Goal: Transaction & Acquisition: Book appointment/travel/reservation

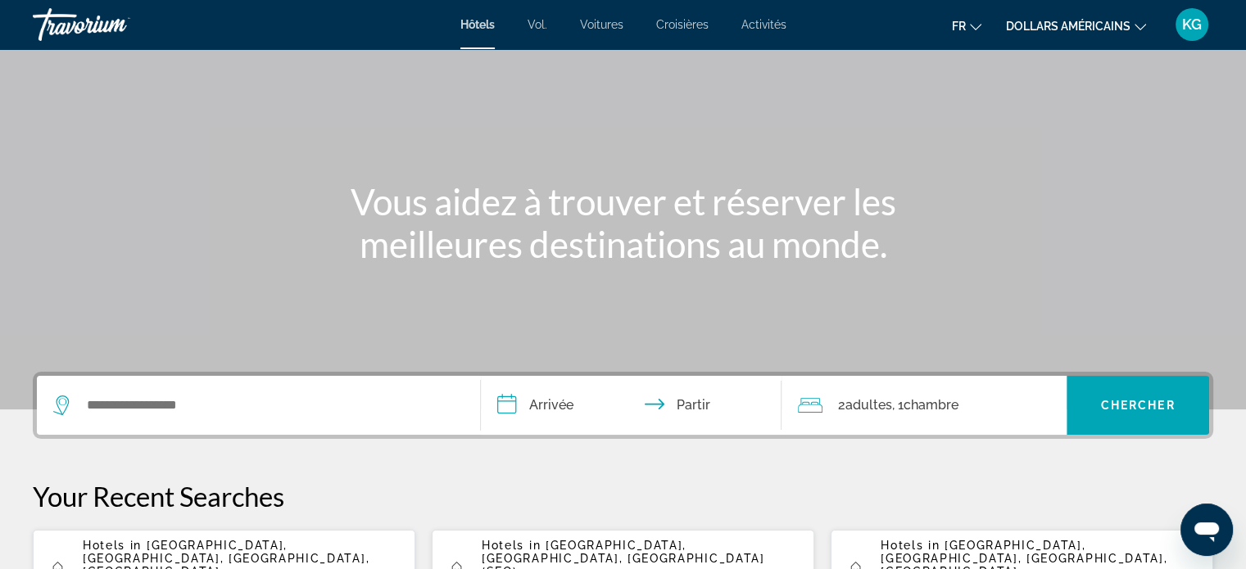
scroll to position [164, 0]
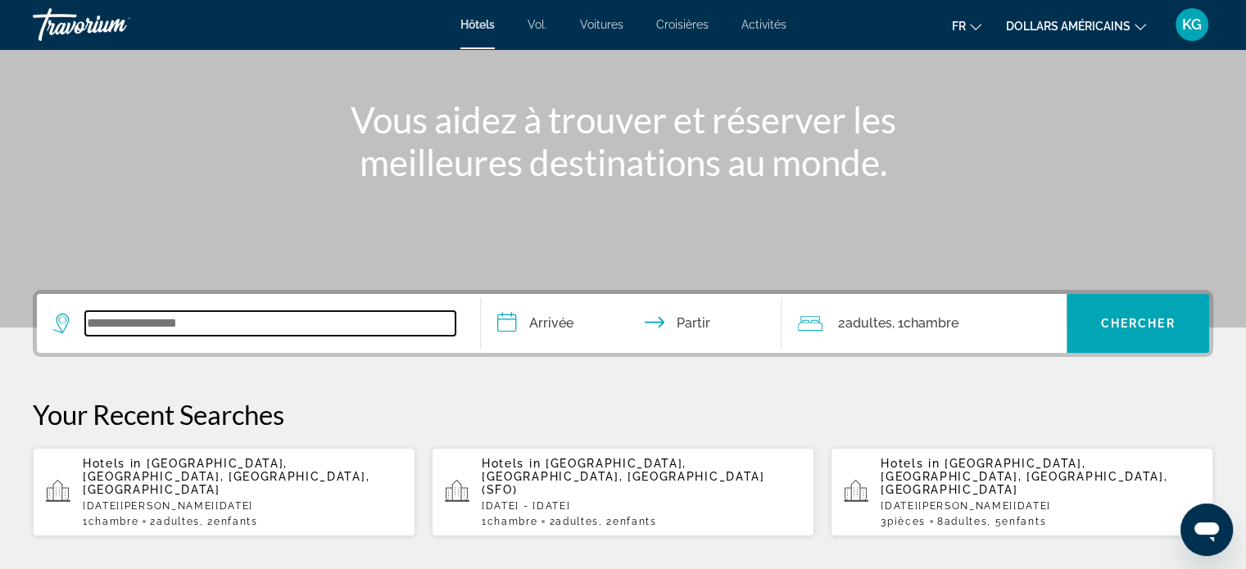
click at [194, 324] on input "Widget de recherche" at bounding box center [270, 323] width 370 height 25
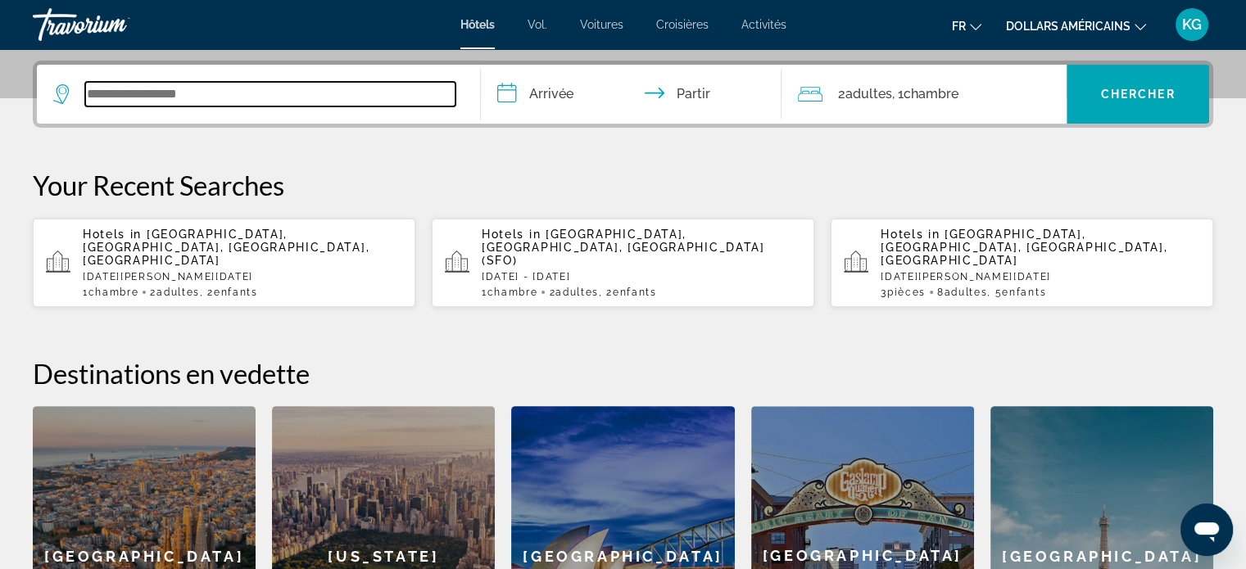
scroll to position [400, 0]
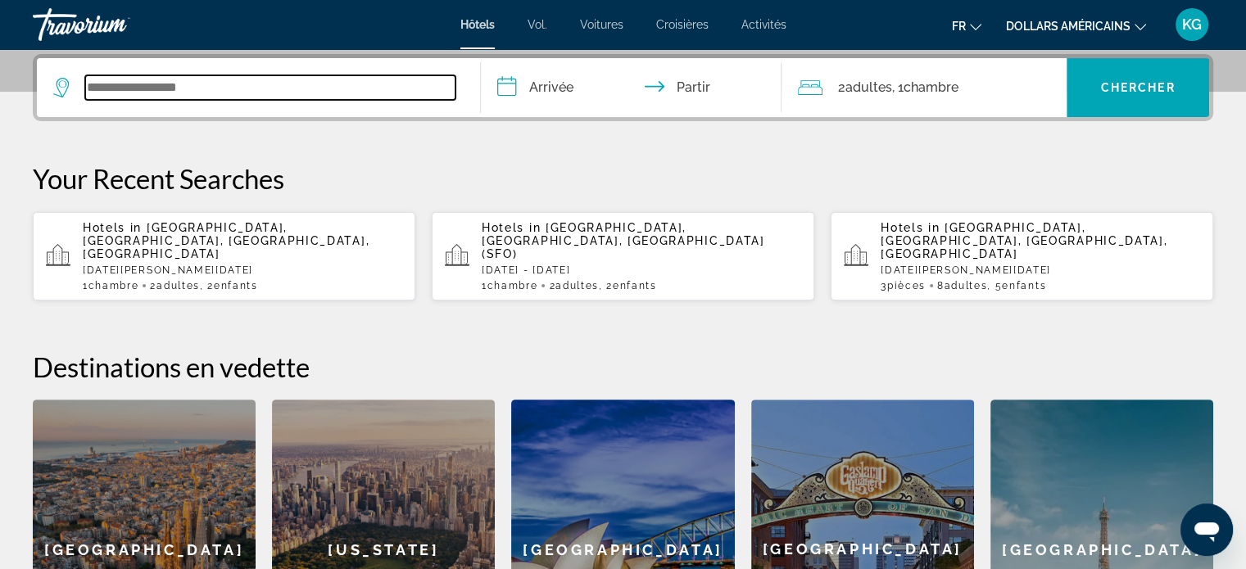
type input "*"
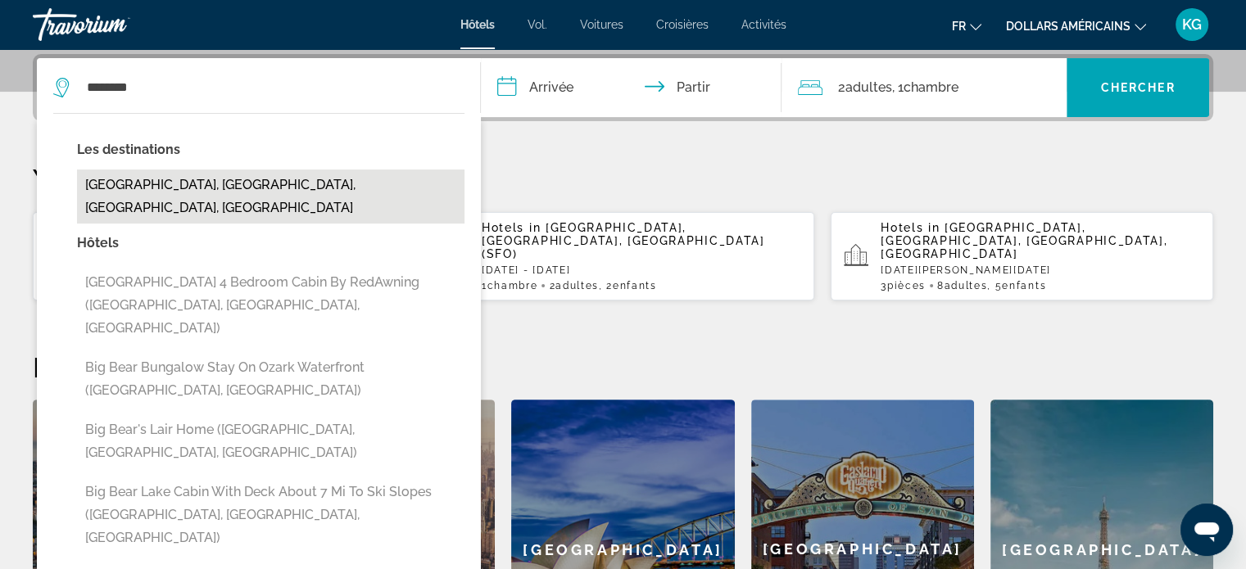
click at [274, 184] on button "[GEOGRAPHIC_DATA], [GEOGRAPHIC_DATA], [GEOGRAPHIC_DATA], [GEOGRAPHIC_DATA]" at bounding box center [270, 197] width 387 height 54
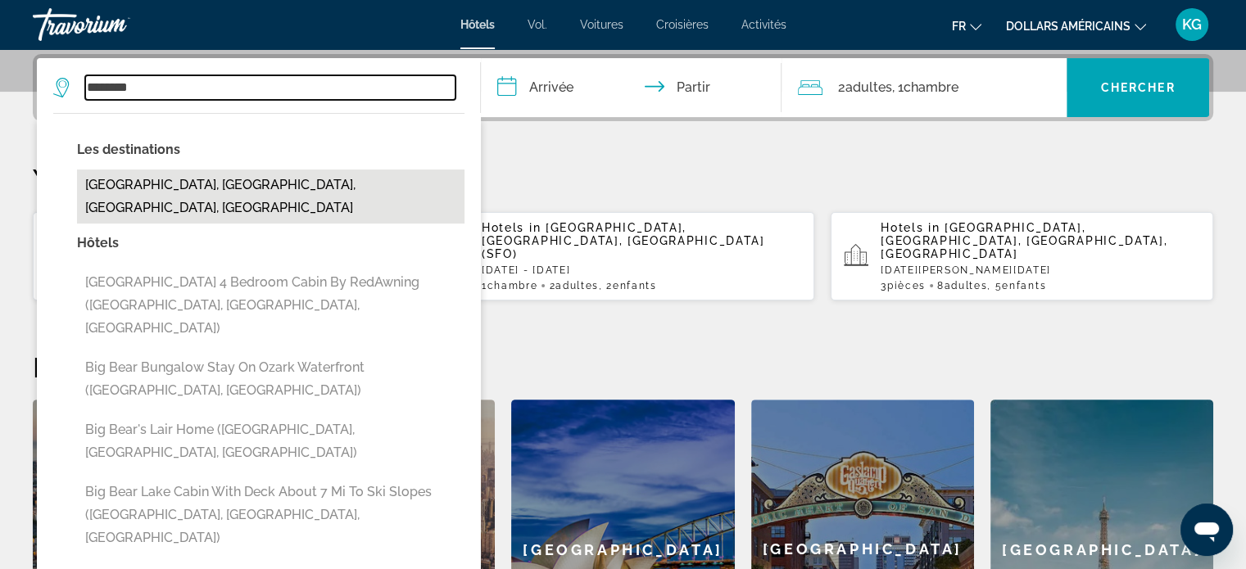
type input "**********"
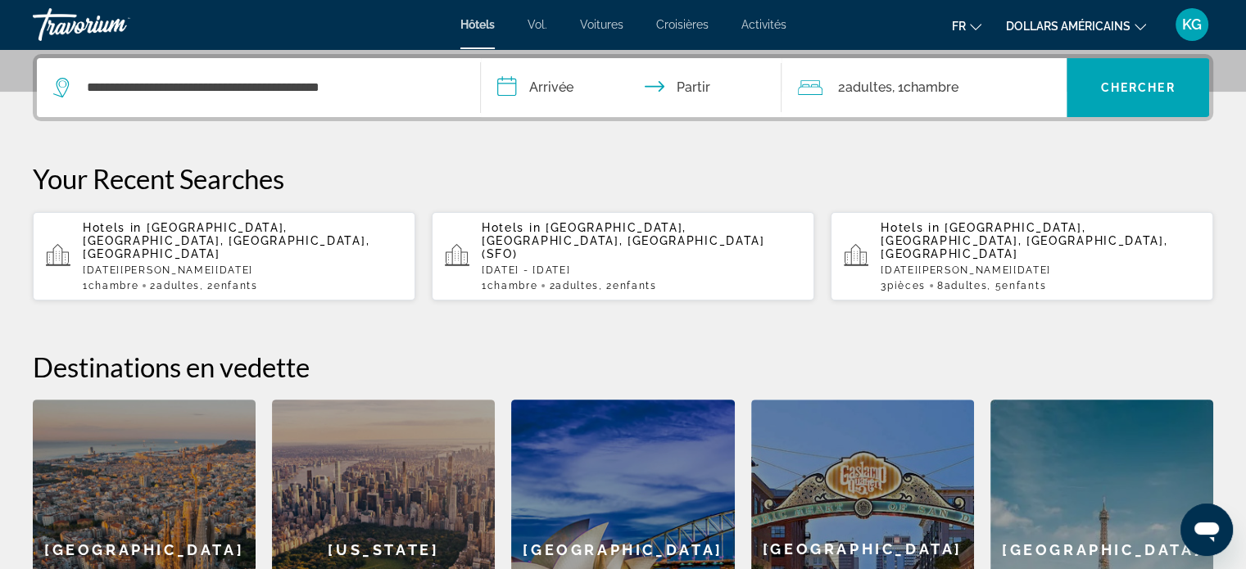
click at [547, 93] on input "**********" at bounding box center [635, 90] width 308 height 64
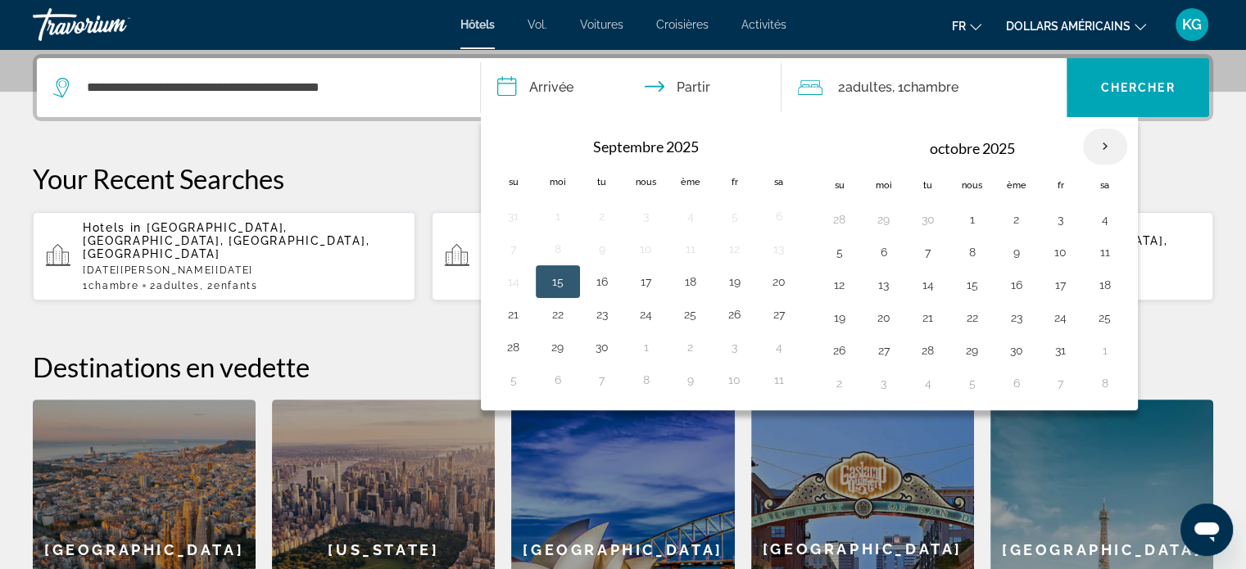
click at [1108, 143] on th "Mois prochain" at bounding box center [1105, 147] width 44 height 36
click at [1103, 143] on th "Mois prochain" at bounding box center [1105, 147] width 44 height 36
click at [1102, 144] on th "Mois prochain" at bounding box center [1105, 147] width 44 height 36
click at [1101, 145] on th "Mois prochain" at bounding box center [1105, 147] width 44 height 36
click at [1101, 146] on th "Mois prochain" at bounding box center [1105, 147] width 44 height 36
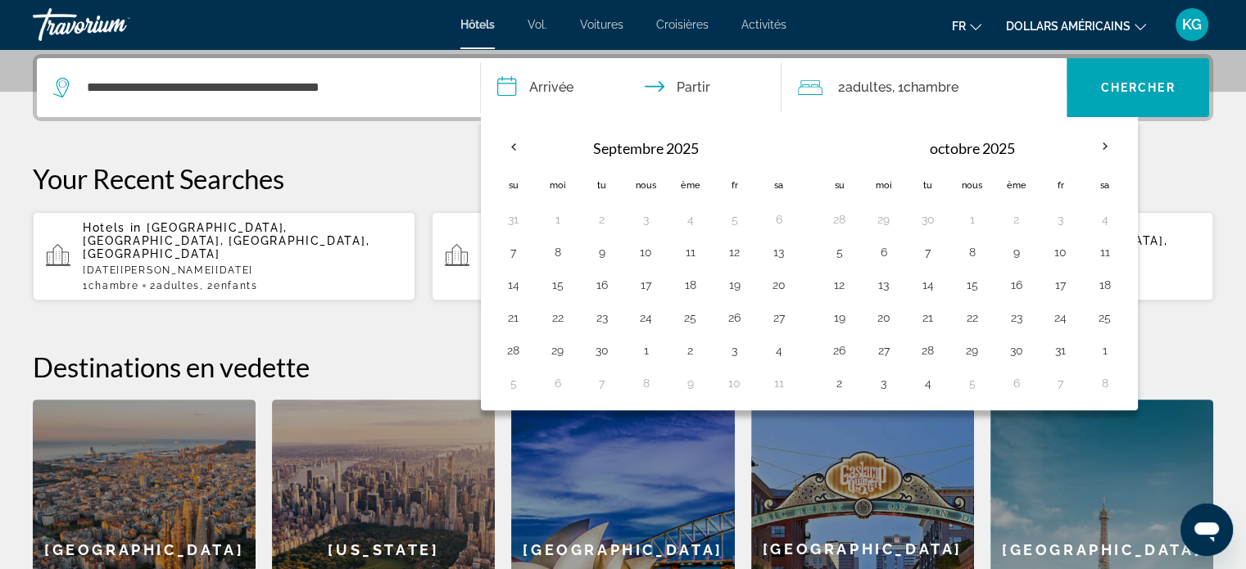
click at [102, 16] on div "Travorium" at bounding box center [115, 24] width 164 height 43
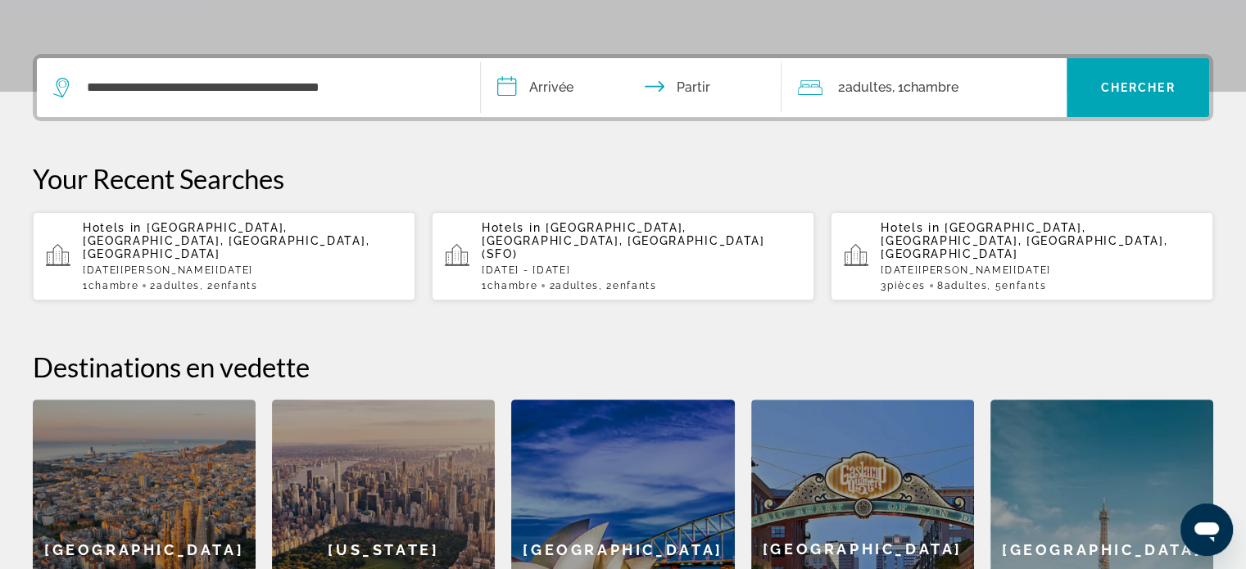
scroll to position [0, 0]
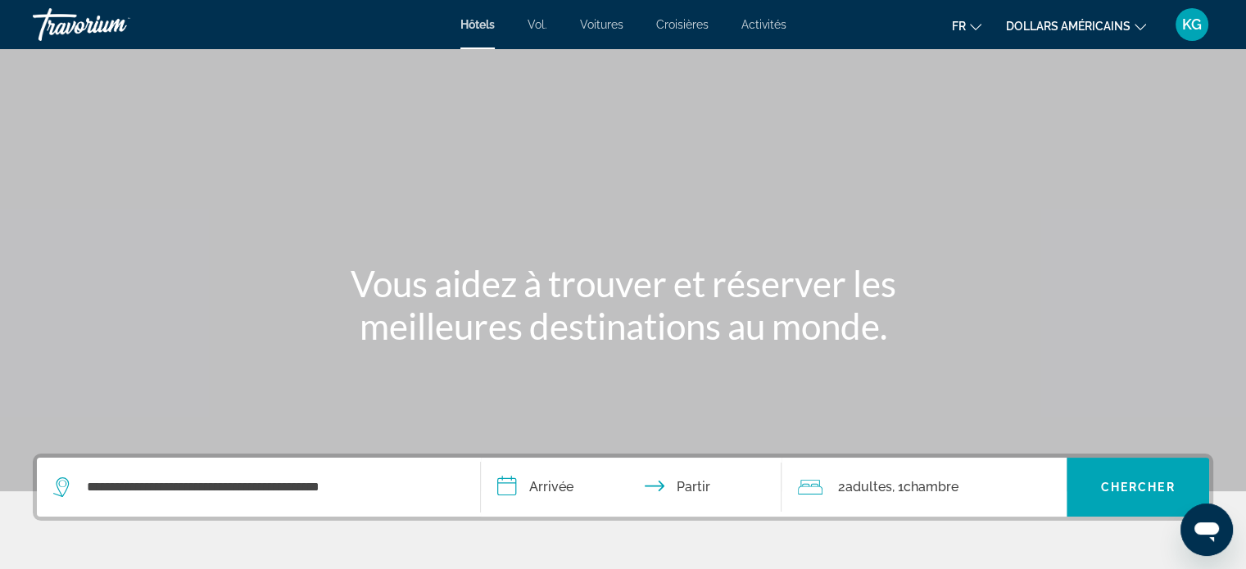
click at [100, 17] on div "Travorium" at bounding box center [115, 24] width 164 height 43
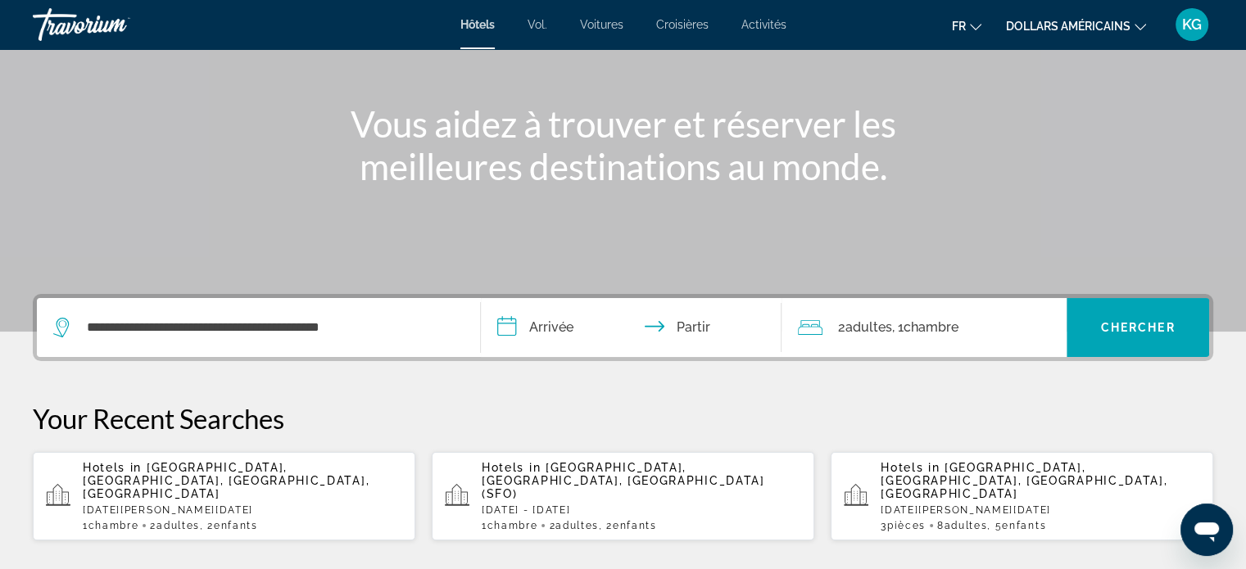
scroll to position [164, 0]
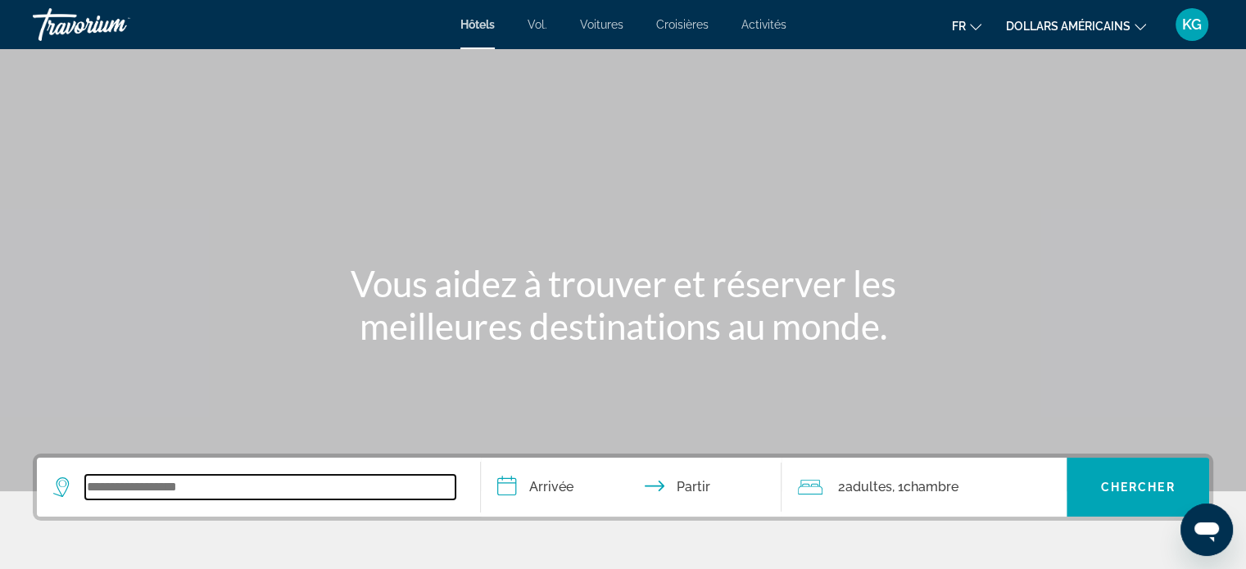
click at [413, 491] on input "Widget de recherche" at bounding box center [270, 487] width 370 height 25
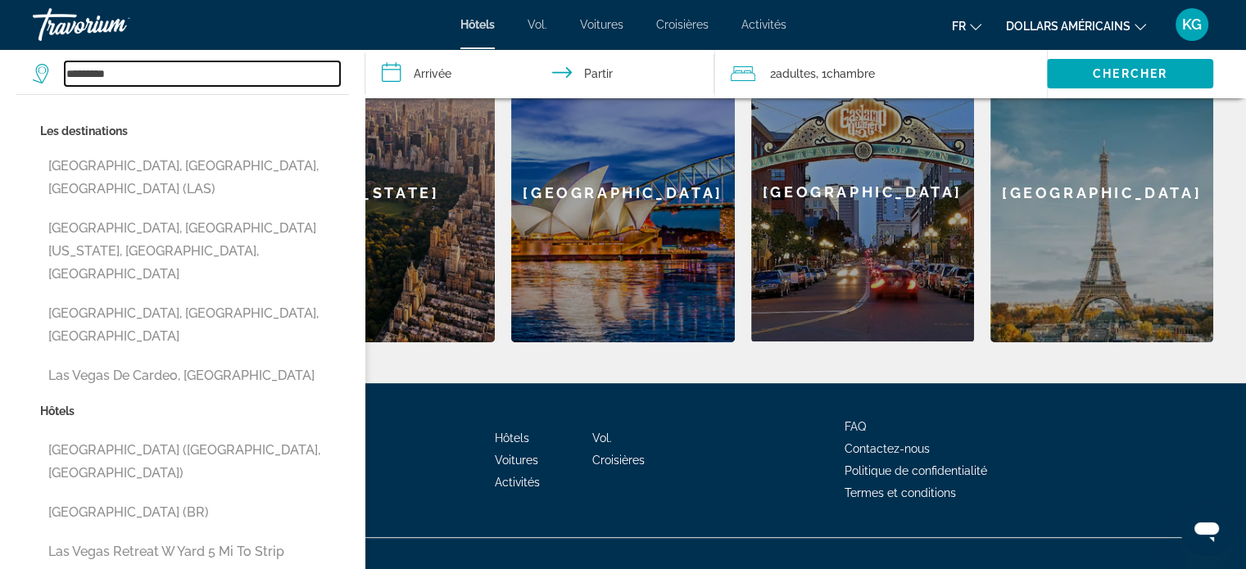
scroll to position [758, 0]
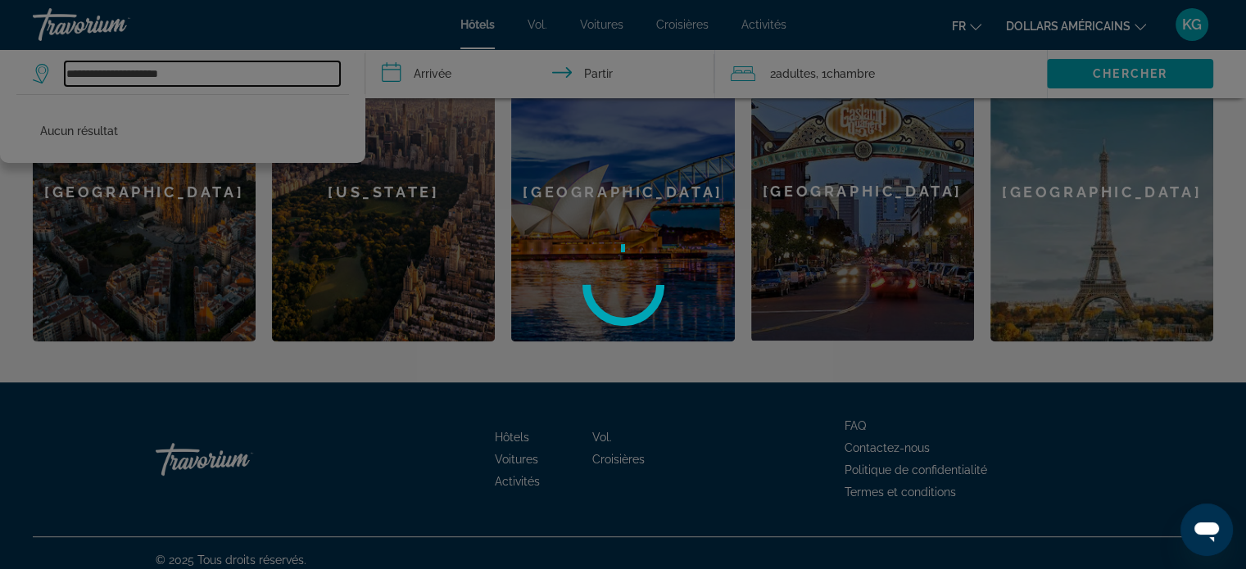
type input "**********"
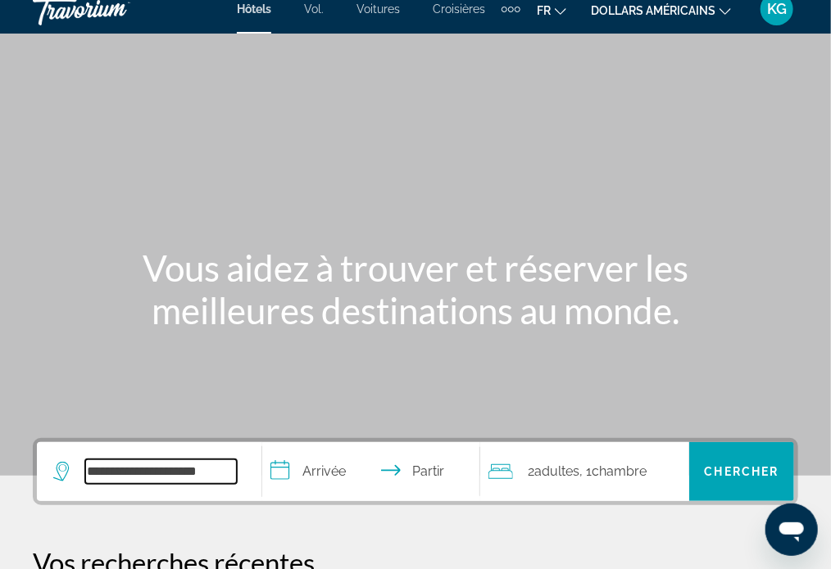
scroll to position [0, 0]
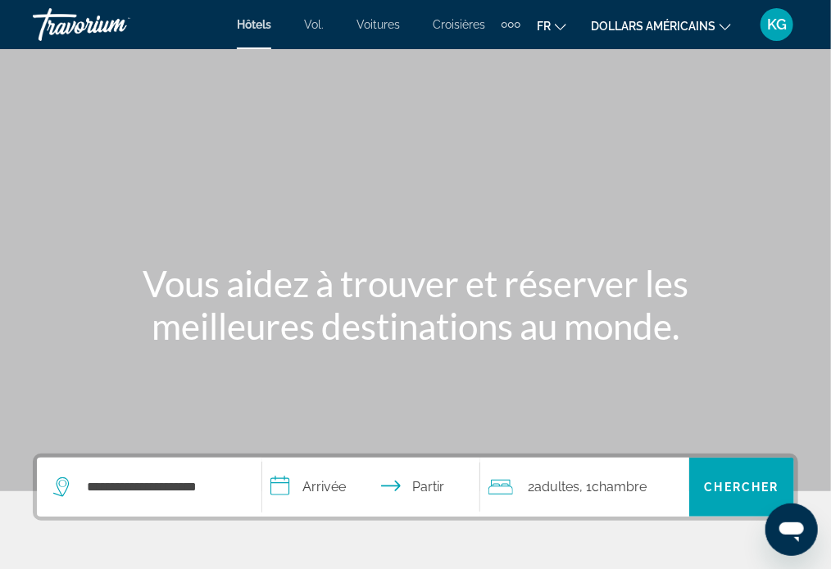
click at [79, 35] on div "Travorium" at bounding box center [115, 24] width 164 height 43
click at [79, 34] on div "Travorium" at bounding box center [115, 24] width 164 height 43
click at [106, 34] on div "Travorium" at bounding box center [115, 24] width 164 height 43
click at [111, 23] on div "Travorium" at bounding box center [115, 24] width 164 height 43
click at [93, 27] on div "Travorium" at bounding box center [115, 24] width 164 height 43
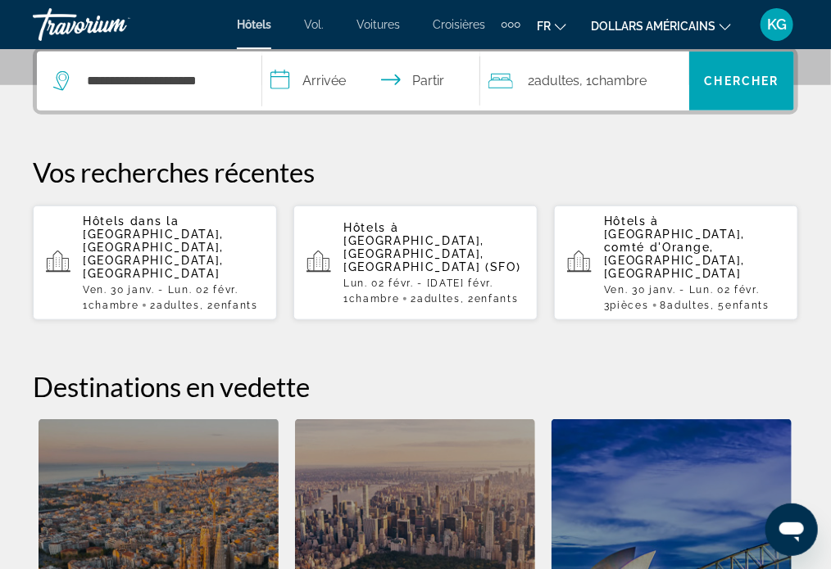
scroll to position [410, 0]
